Goal: Find contact information: Find contact information

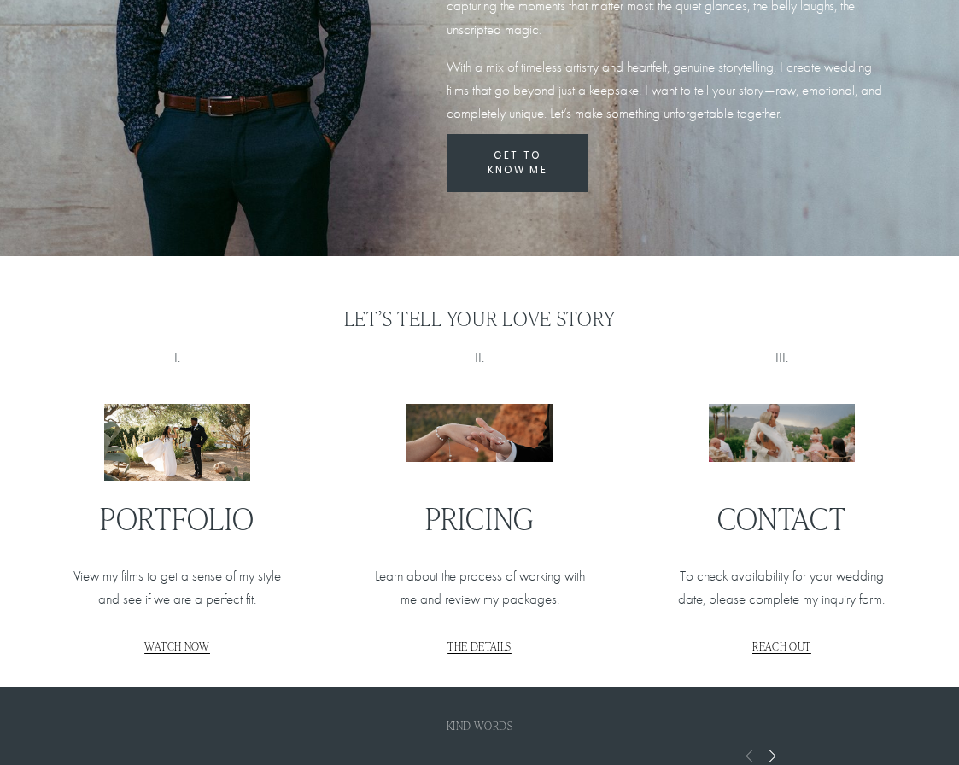
scroll to position [1486, 0]
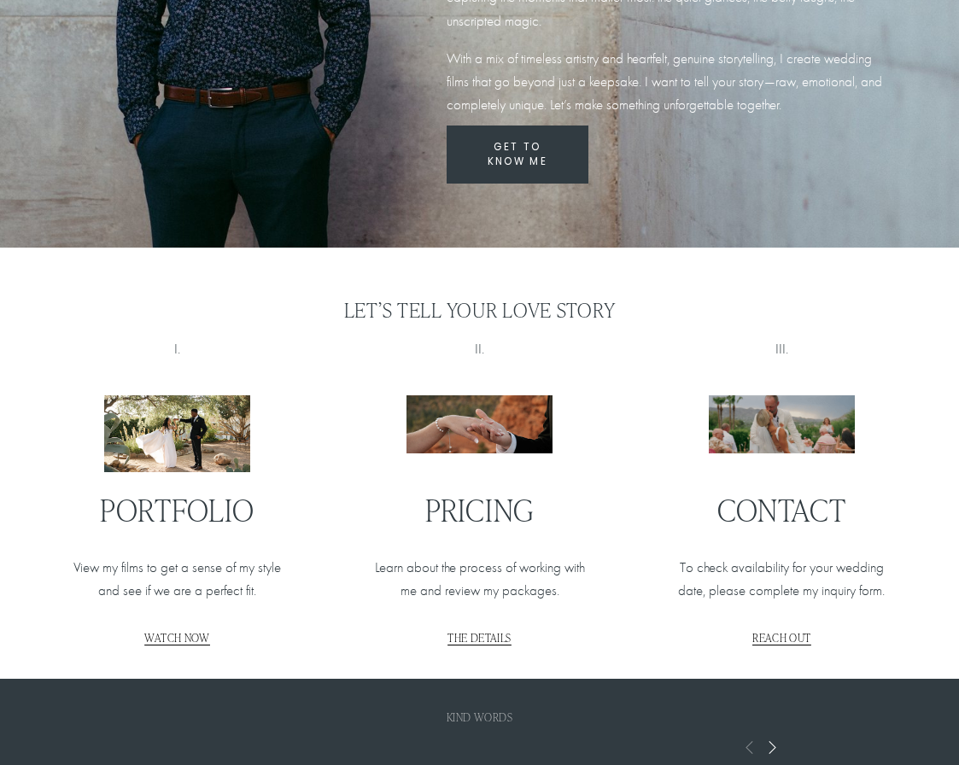
click at [494, 630] on span "THE DETAILS" at bounding box center [479, 637] width 63 height 15
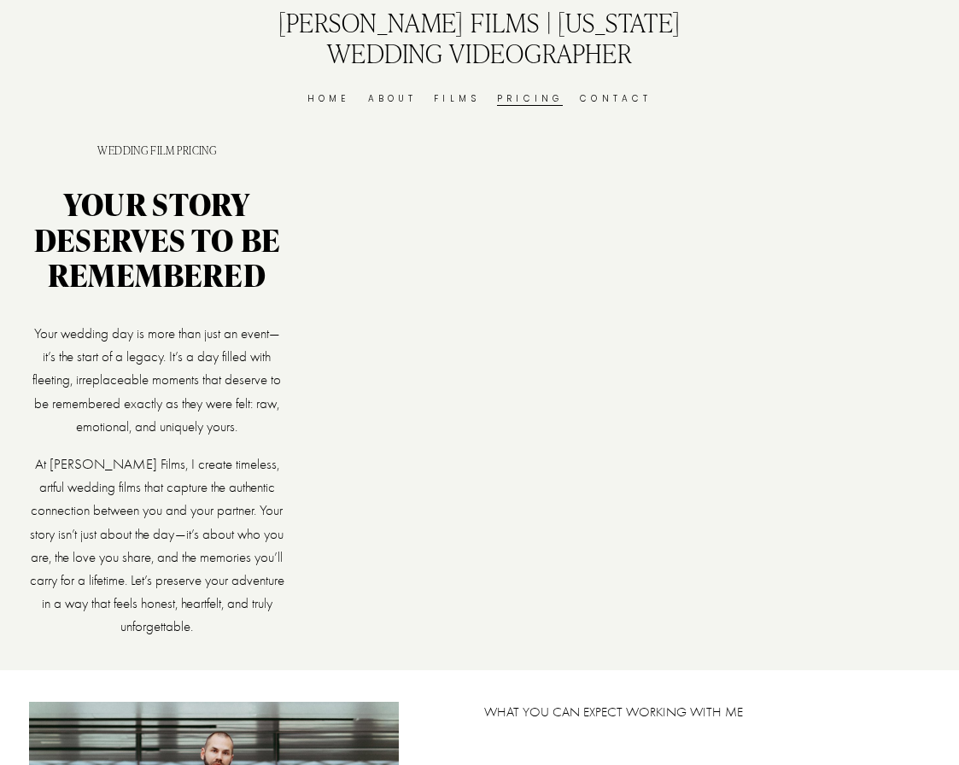
click at [453, 97] on link "Films" at bounding box center [457, 98] width 46 height 15
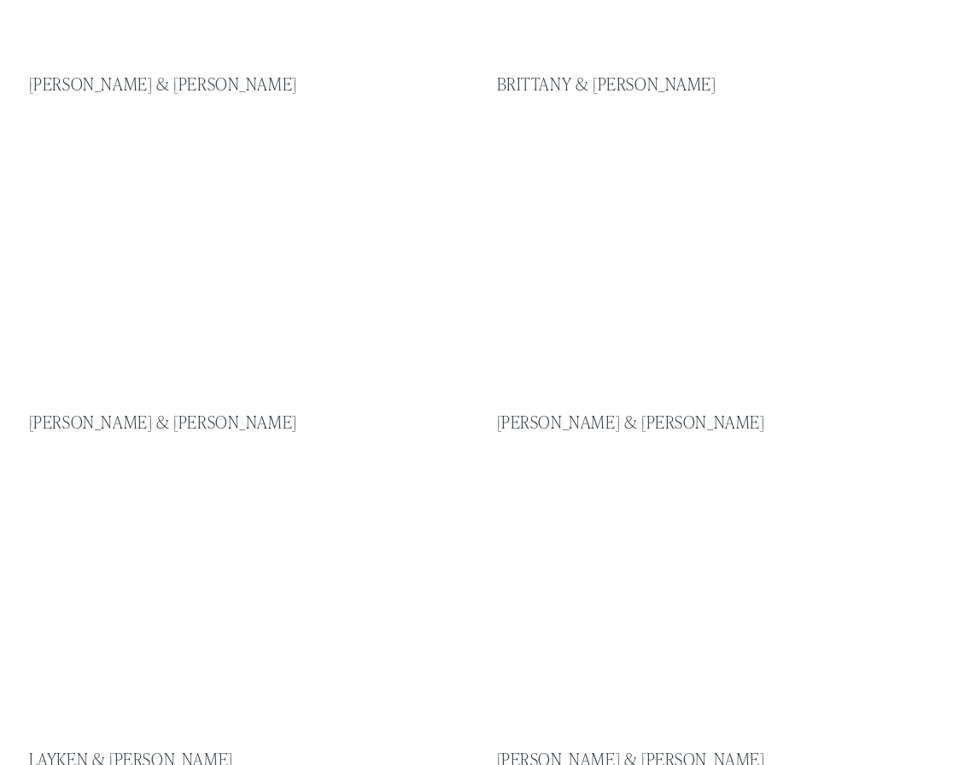
scroll to position [307, 0]
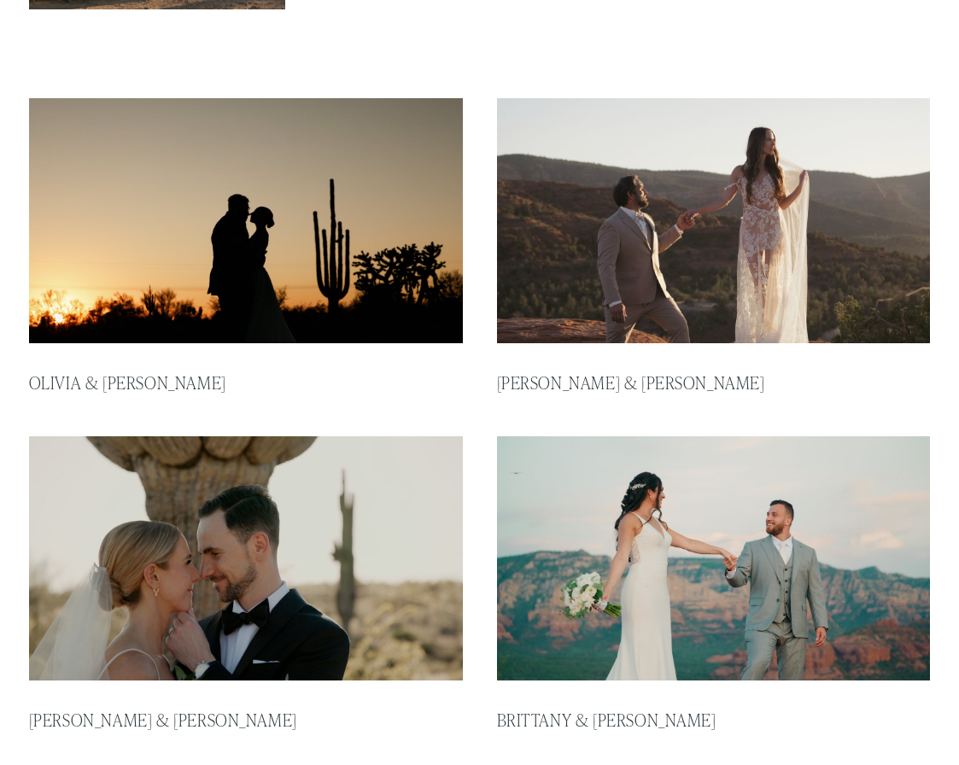
click at [327, 283] on img at bounding box center [245, 221] width 438 height 248
type input "*****"
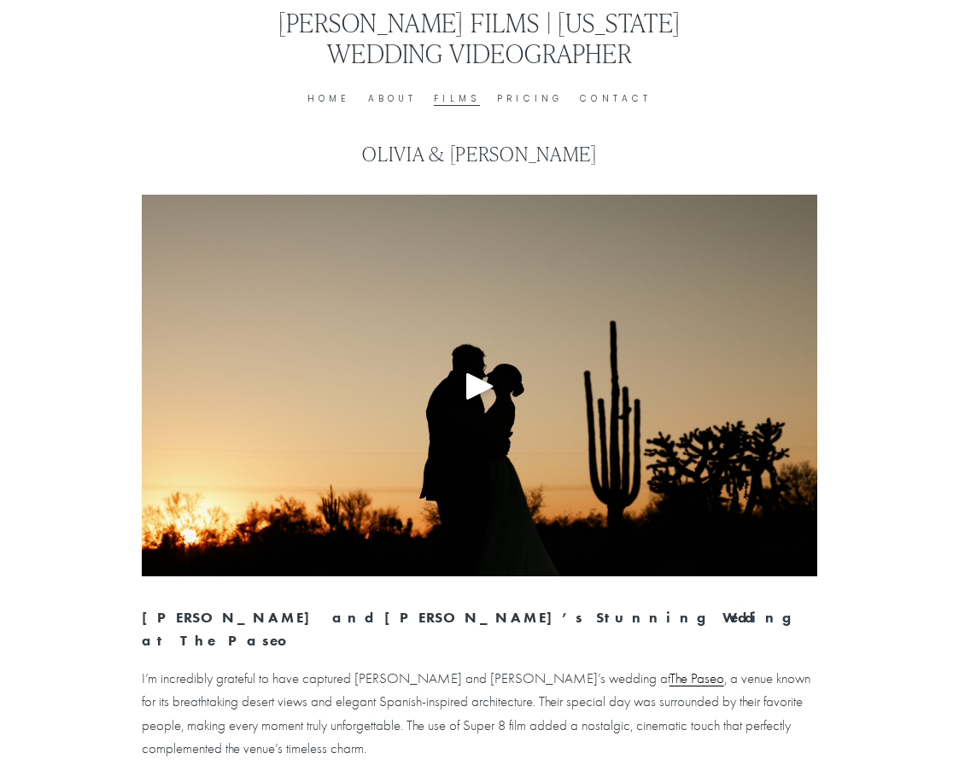
click at [471, 384] on div "Play" at bounding box center [480, 386] width 41 height 41
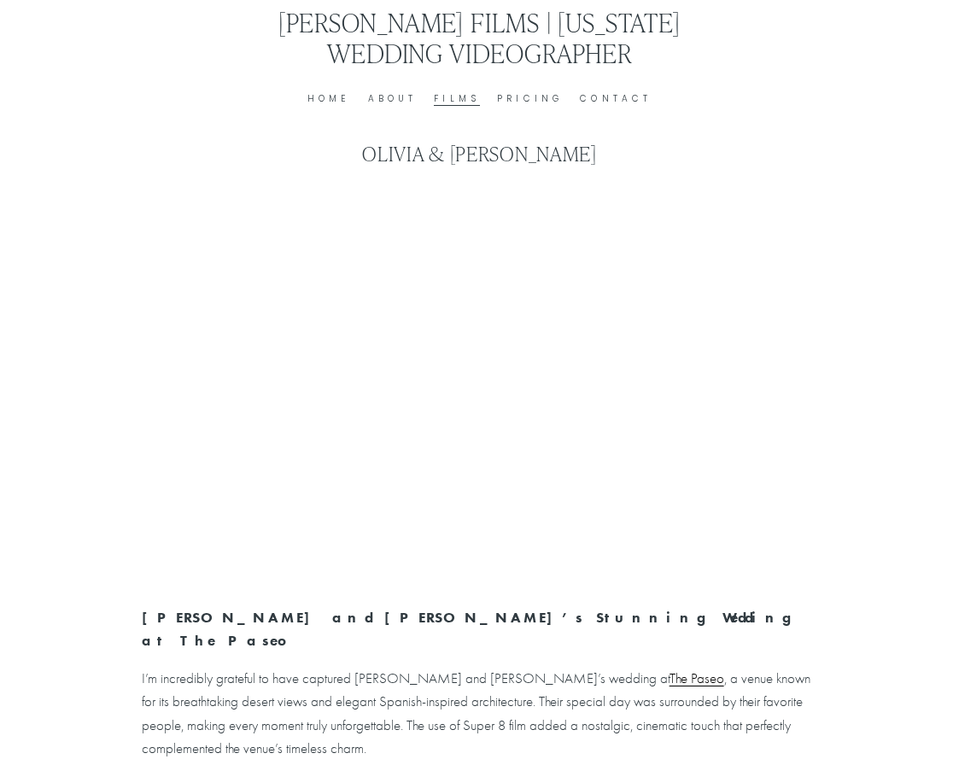
click at [646, 97] on link "Contact" at bounding box center [616, 98] width 72 height 15
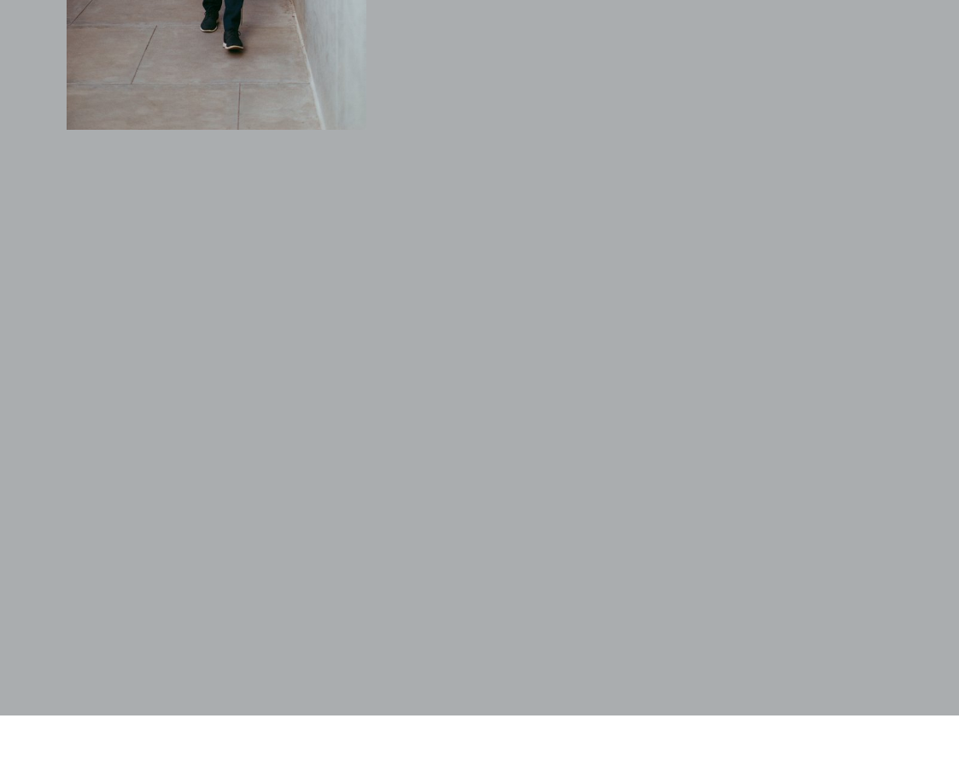
scroll to position [1514, 0]
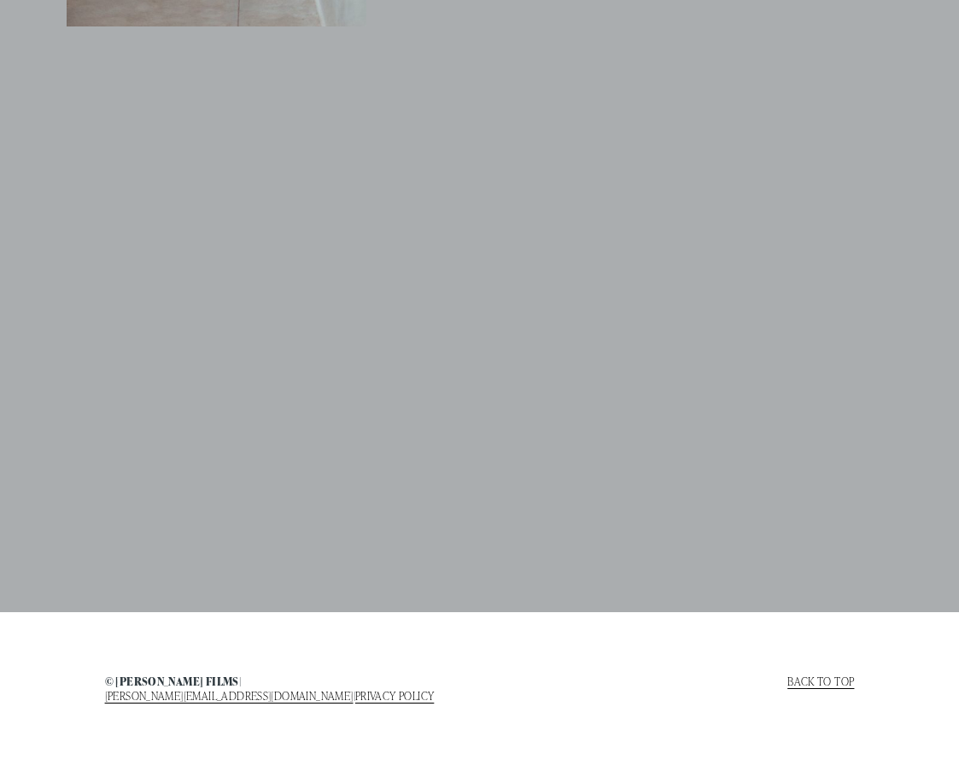
click at [266, 690] on link "[PERSON_NAME][EMAIL_ADDRESS][DOMAIN_NAME]" at bounding box center [229, 696] width 249 height 14
